Goal: Task Accomplishment & Management: Complete application form

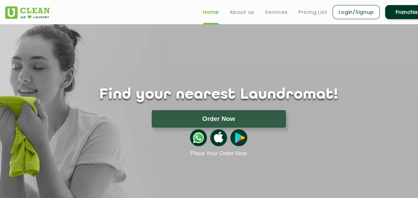
click at [366, 11] on link "Login/Signup" at bounding box center [356, 12] width 47 height 14
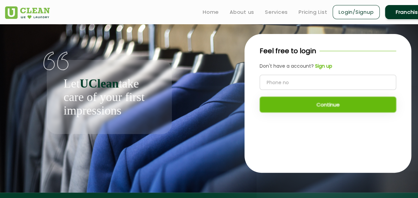
click at [287, 82] on input "tel" at bounding box center [328, 82] width 137 height 15
click at [345, 16] on link "Login/Signup" at bounding box center [356, 12] width 47 height 14
click at [411, 15] on link "Franchise" at bounding box center [408, 12] width 47 height 14
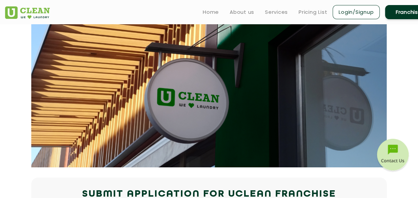
click at [347, 9] on link "Login/Signup" at bounding box center [356, 12] width 47 height 14
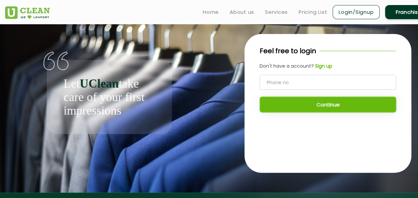
click at [118, 87] on b "UClean" at bounding box center [99, 83] width 39 height 13
